Goal: Task Accomplishment & Management: Use online tool/utility

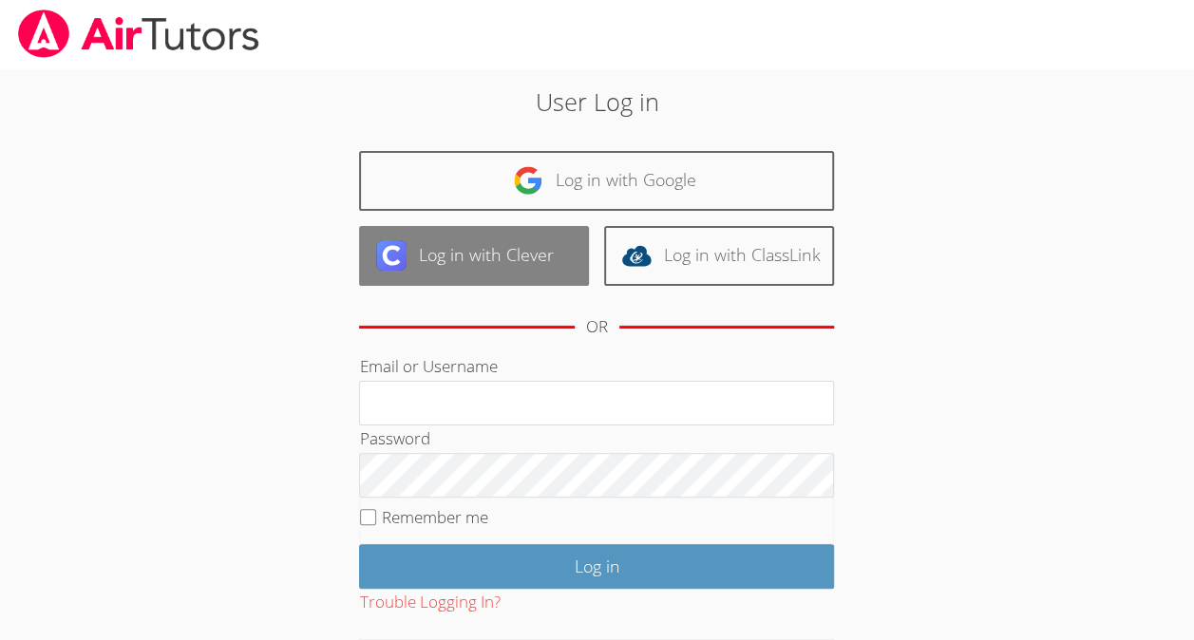
click at [511, 246] on link "Log in with Clever" at bounding box center [474, 256] width 230 height 60
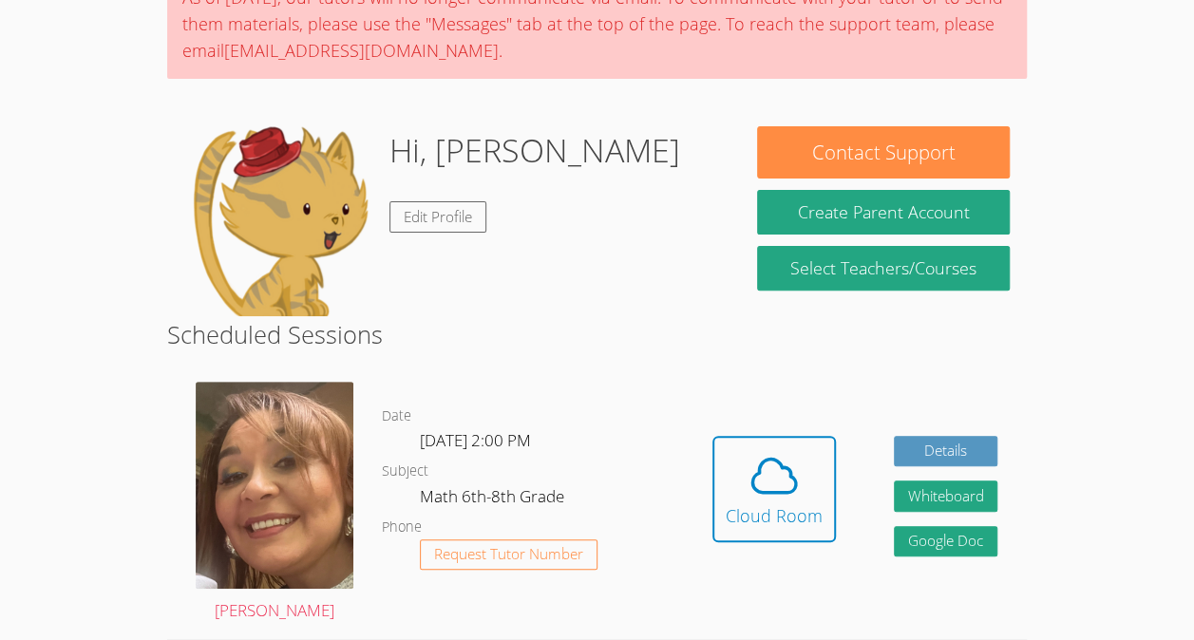
scroll to position [189, 0]
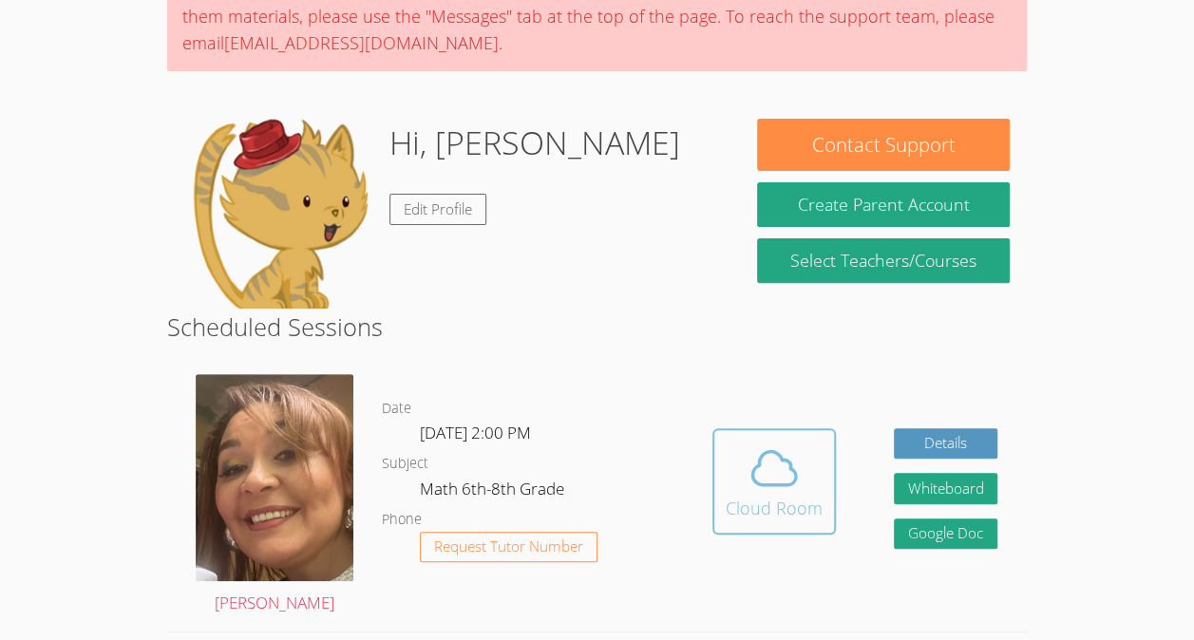
click at [784, 482] on icon at bounding box center [773, 468] width 53 height 53
click at [795, 496] on div "Cloud Room" at bounding box center [774, 508] width 97 height 27
click at [738, 513] on div "Cloud Room" at bounding box center [774, 508] width 97 height 27
click at [765, 508] on div "Cloud Room" at bounding box center [774, 508] width 97 height 27
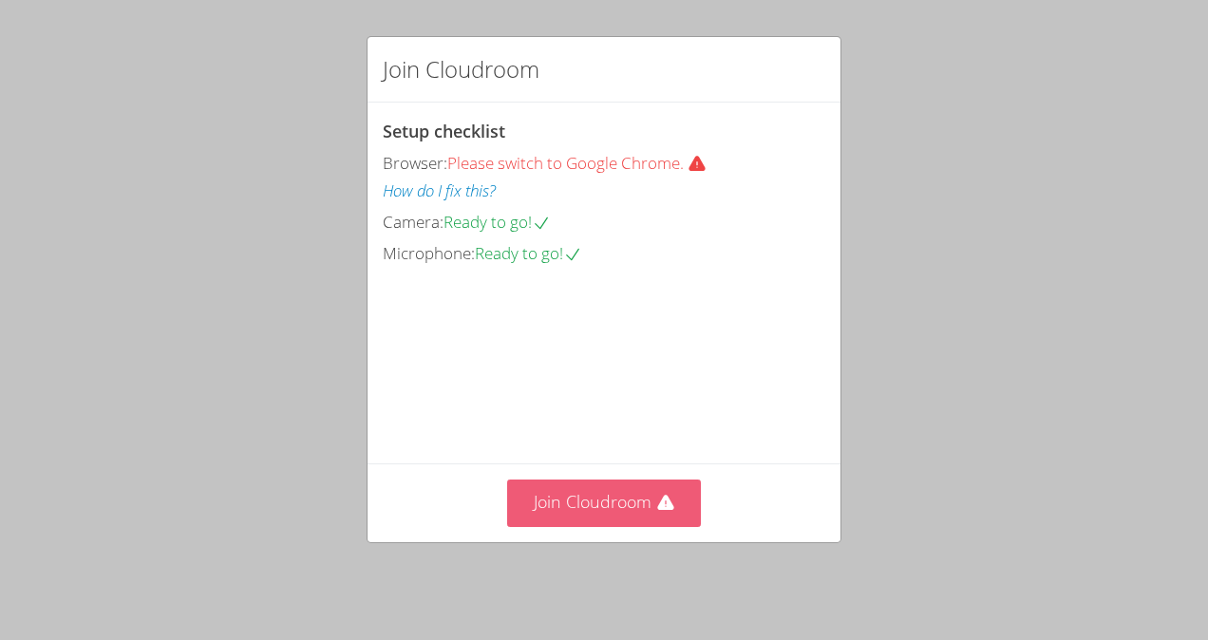
click at [575, 526] on button "Join Cloudroom" at bounding box center [604, 503] width 195 height 47
click at [583, 520] on button "Join Cloudroom" at bounding box center [604, 503] width 195 height 47
click at [562, 501] on button "Join Cloudroom" at bounding box center [604, 503] width 195 height 47
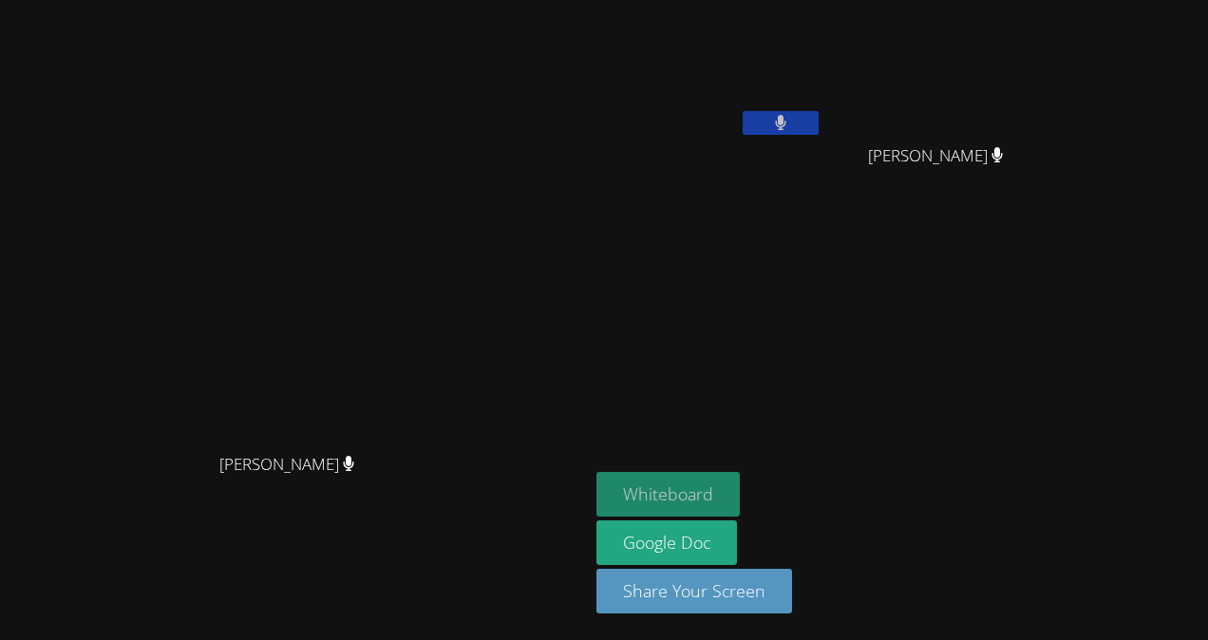
click at [740, 492] on button "Whiteboard" at bounding box center [667, 494] width 143 height 45
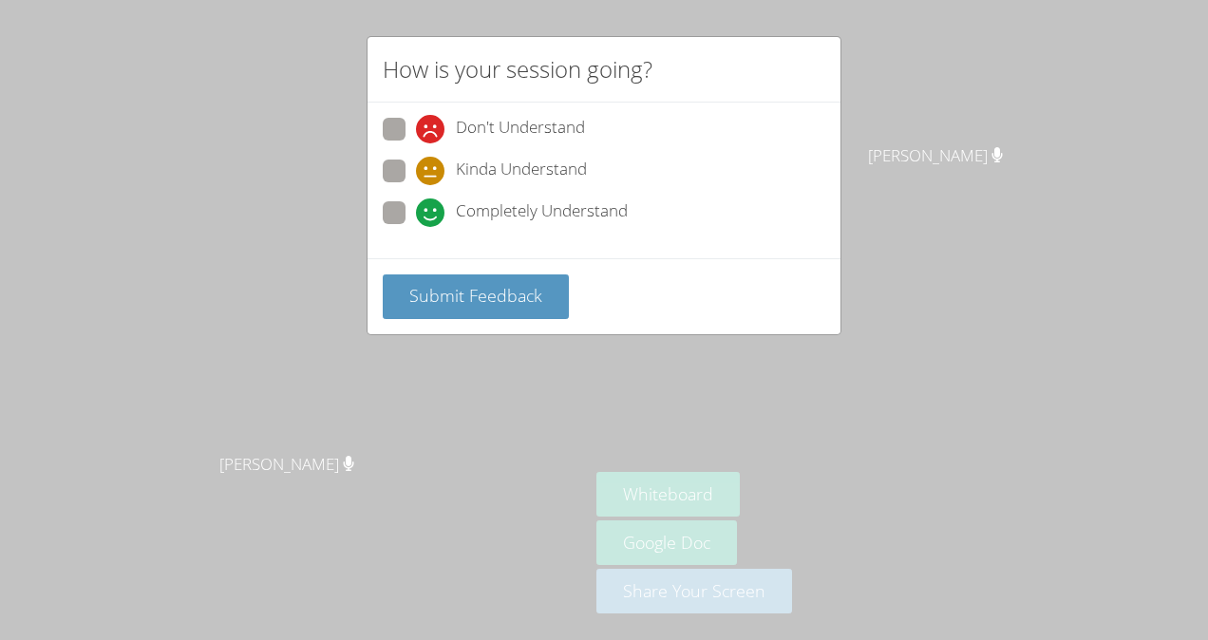
click at [596, 205] on span "Completely Understand" at bounding box center [542, 212] width 172 height 28
click at [432, 205] on input "Completely Understand" at bounding box center [424, 209] width 16 height 16
radio input "true"
click at [503, 277] on button "Submit Feedback" at bounding box center [476, 296] width 186 height 45
